Goal: Task Accomplishment & Management: Use online tool/utility

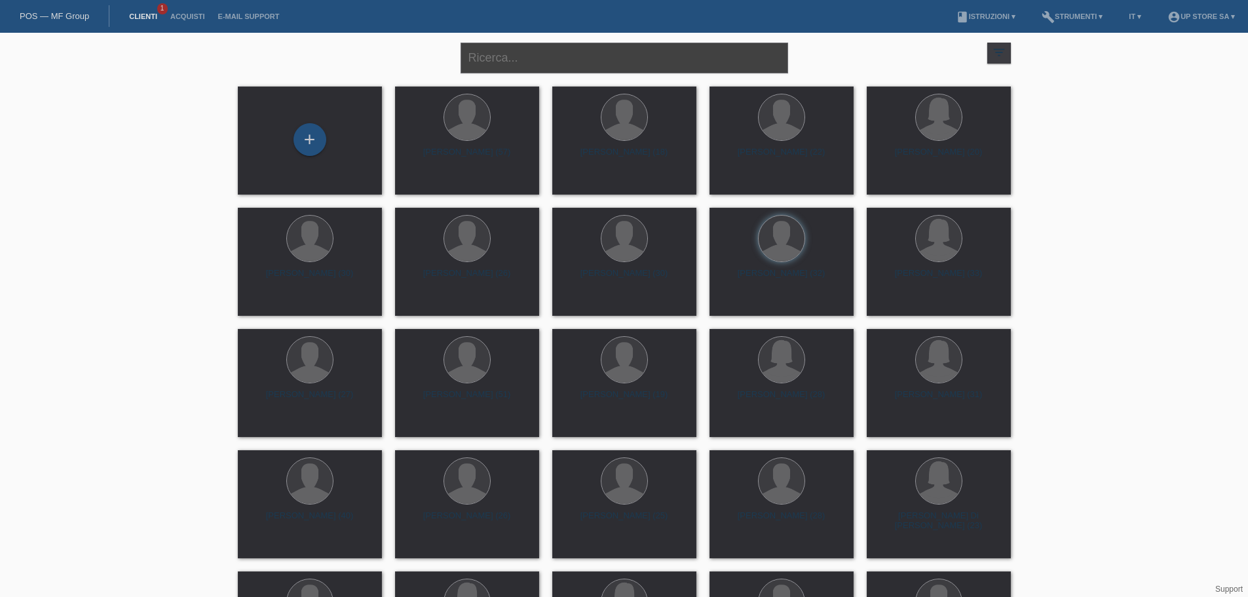
click at [509, 63] on input "text" at bounding box center [625, 58] width 328 height 31
type input "luciano"
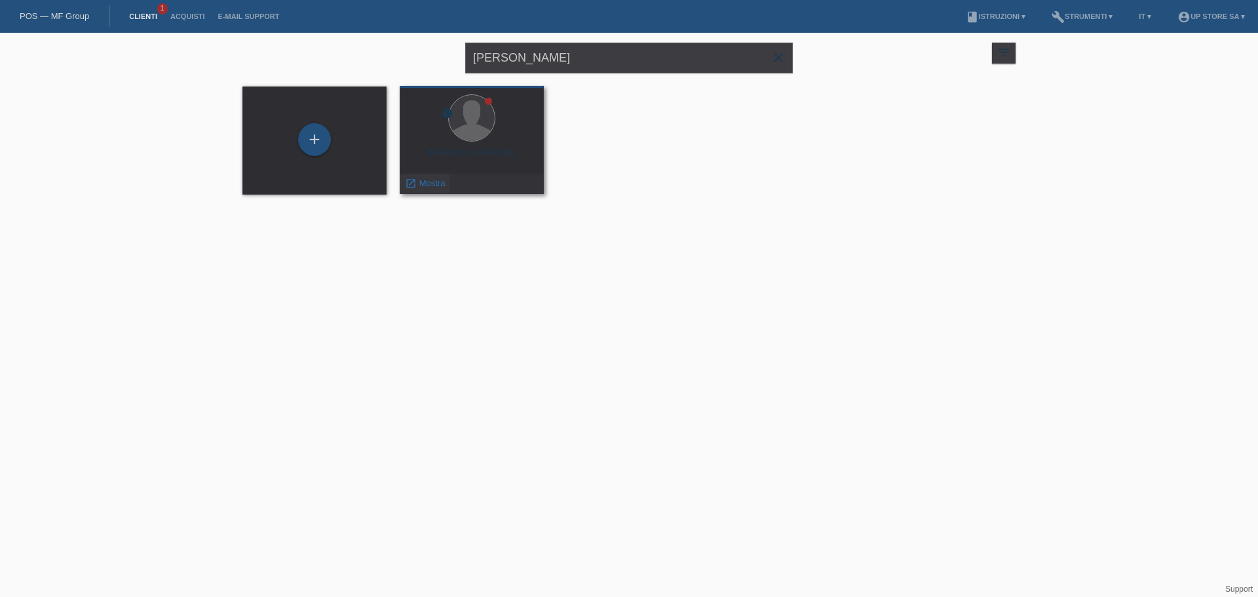
click at [419, 186] on span "Mostra" at bounding box center [432, 183] width 26 height 10
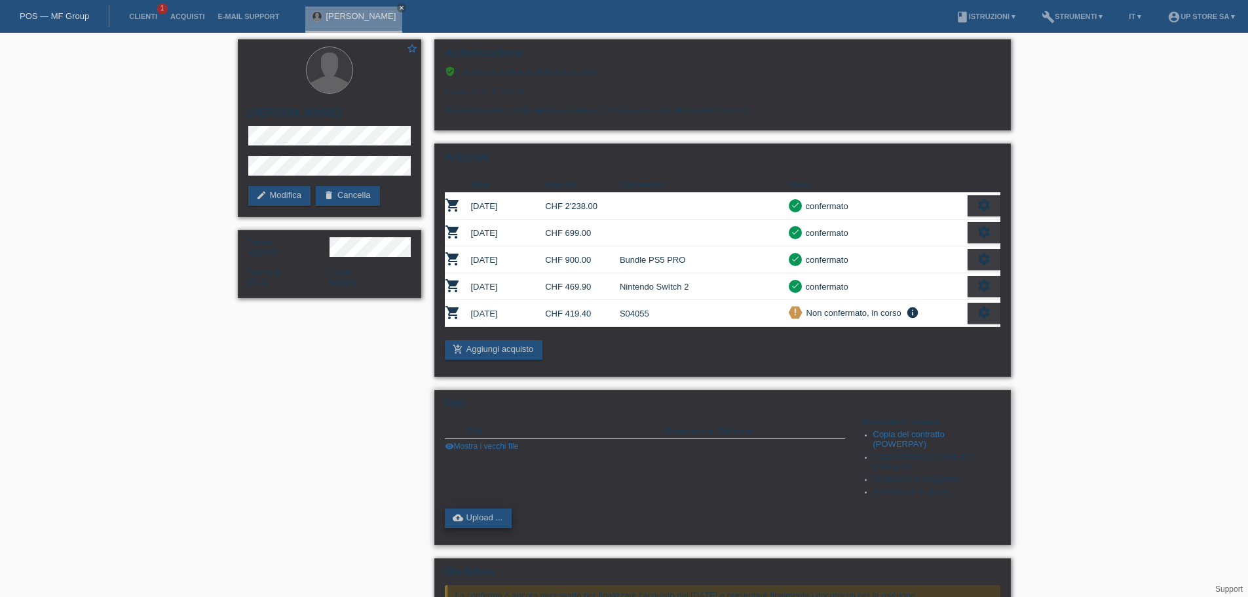
click at [501, 521] on link "cloud_upload Upload ..." at bounding box center [479, 519] width 68 height 20
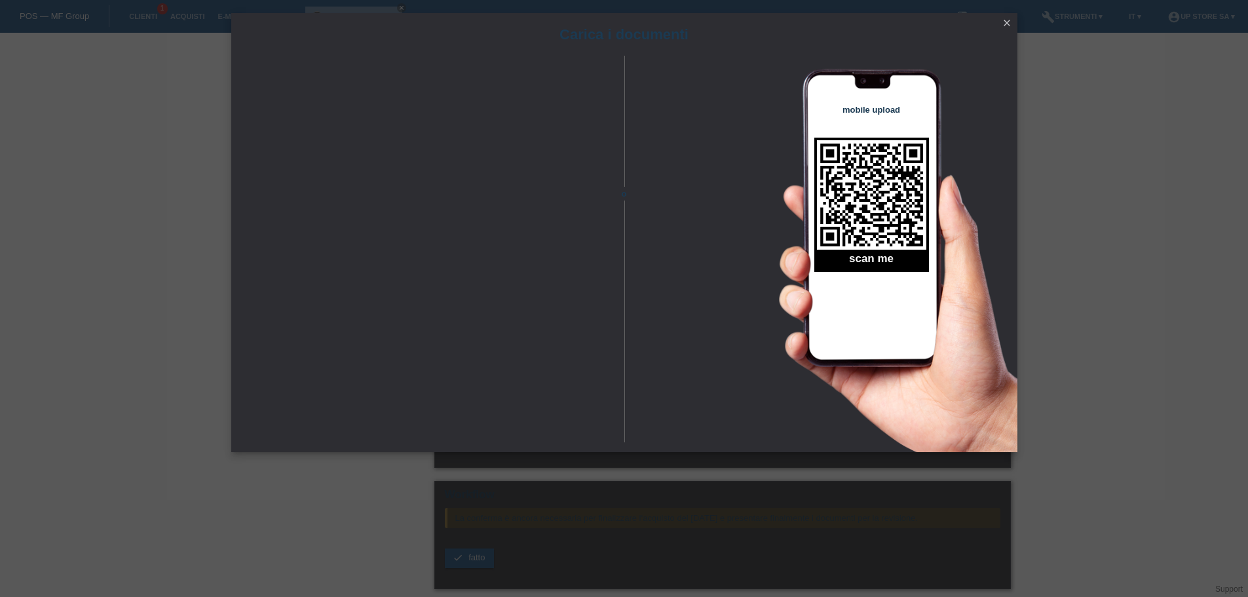
scroll to position [169, 0]
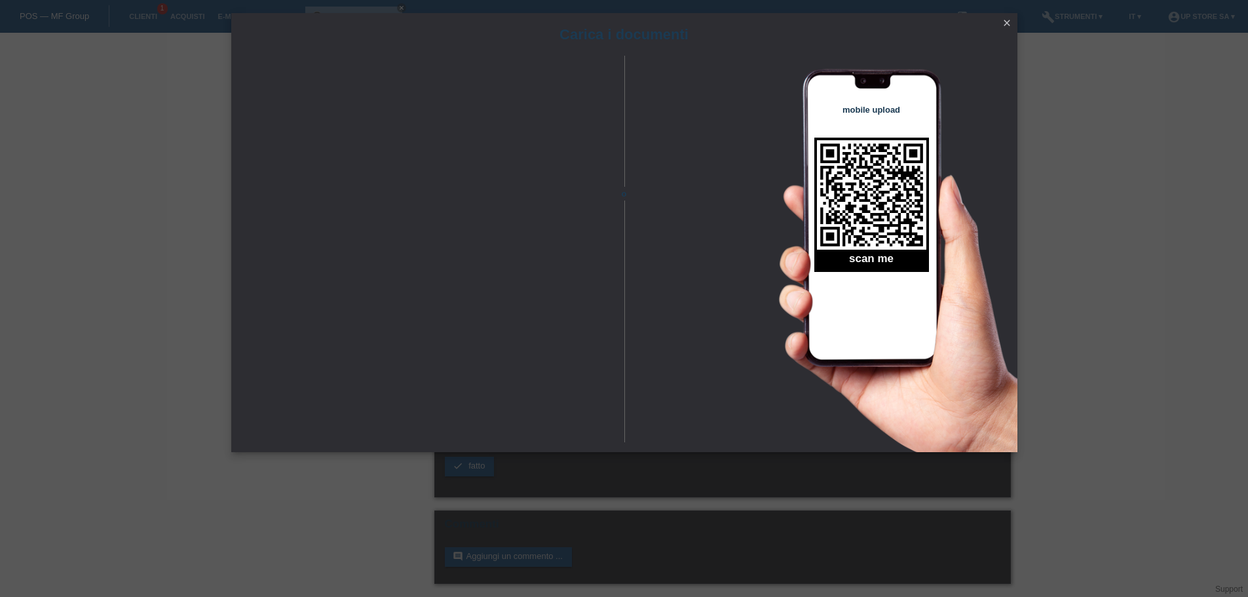
click at [1009, 26] on icon "close" at bounding box center [1007, 23] width 10 height 10
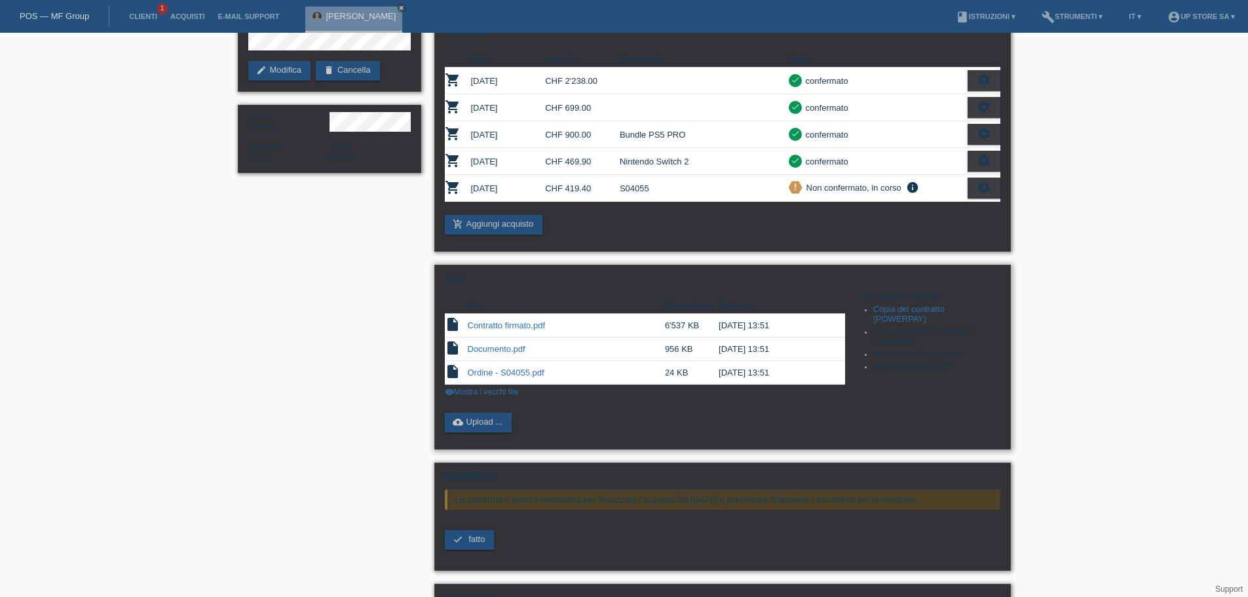
scroll to position [131, 0]
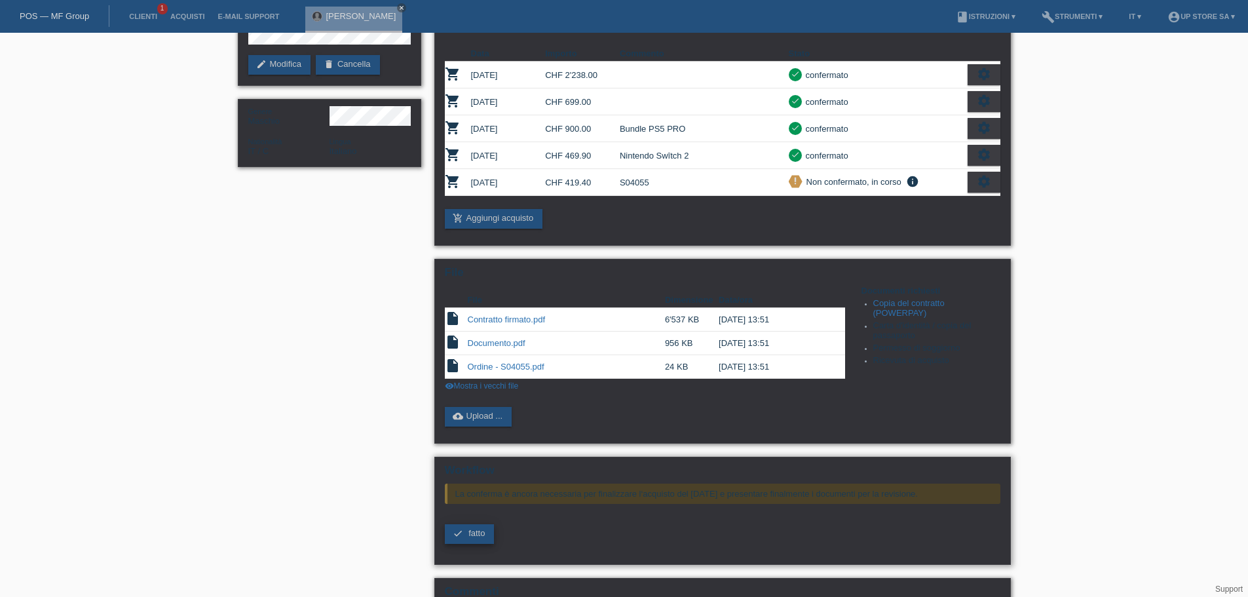
click at [478, 534] on span "fatto" at bounding box center [477, 533] width 16 height 10
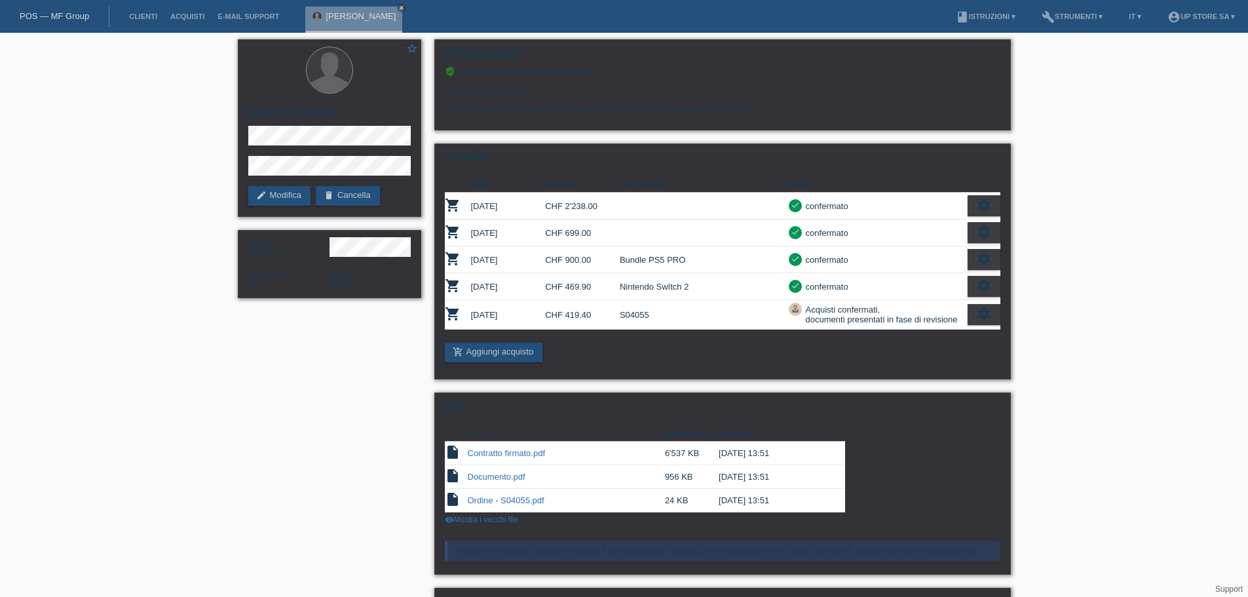
scroll to position [77, 0]
